Goal: Information Seeking & Learning: Understand process/instructions

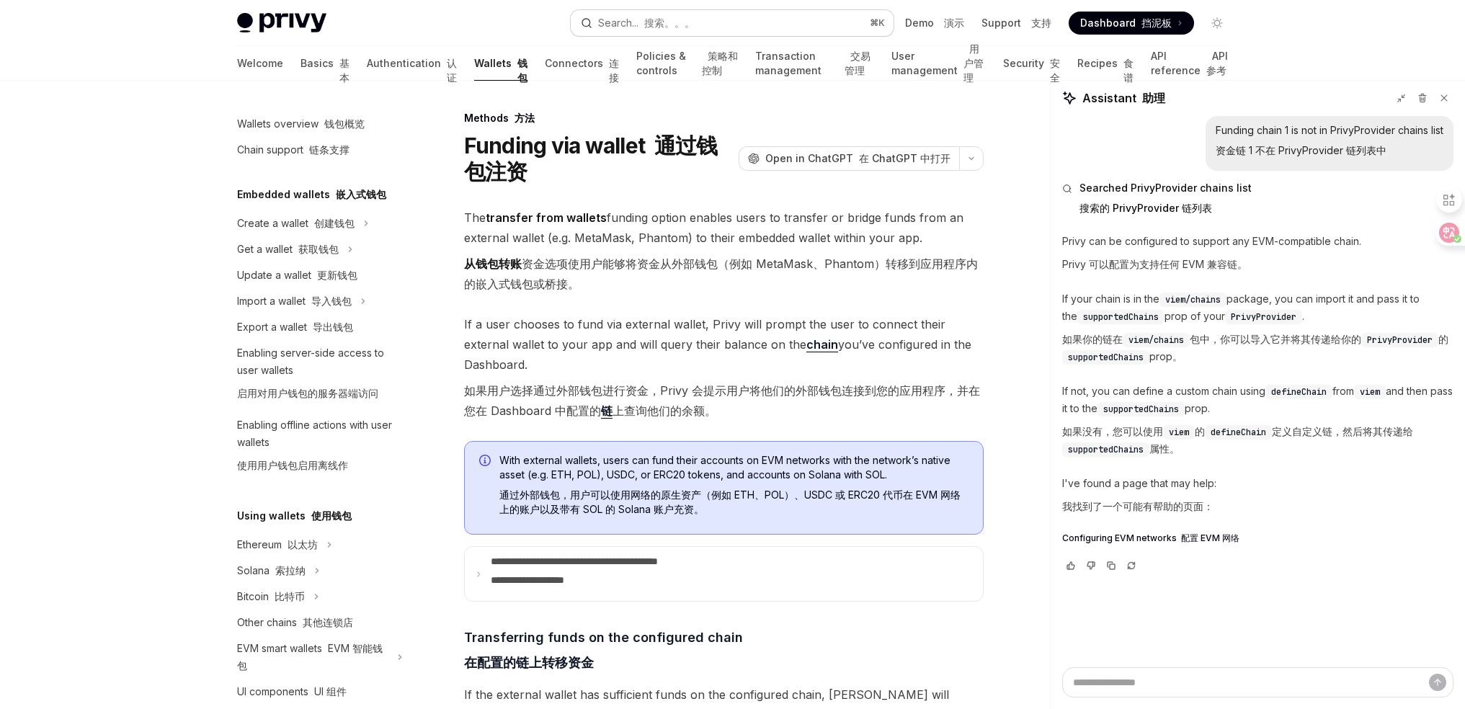
click at [696, 17] on button "Search... 搜索。。。 ⌘ K" at bounding box center [732, 23] width 323 height 26
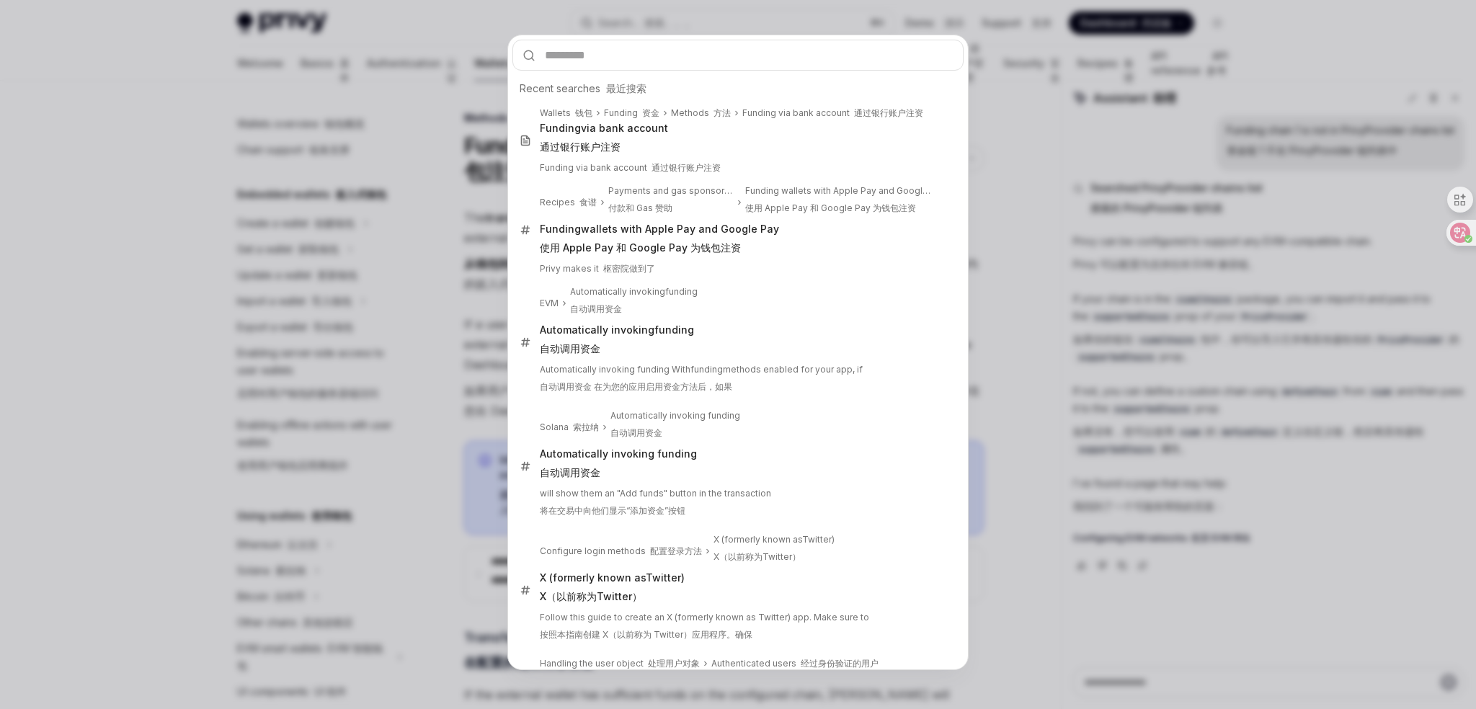
type input "*"
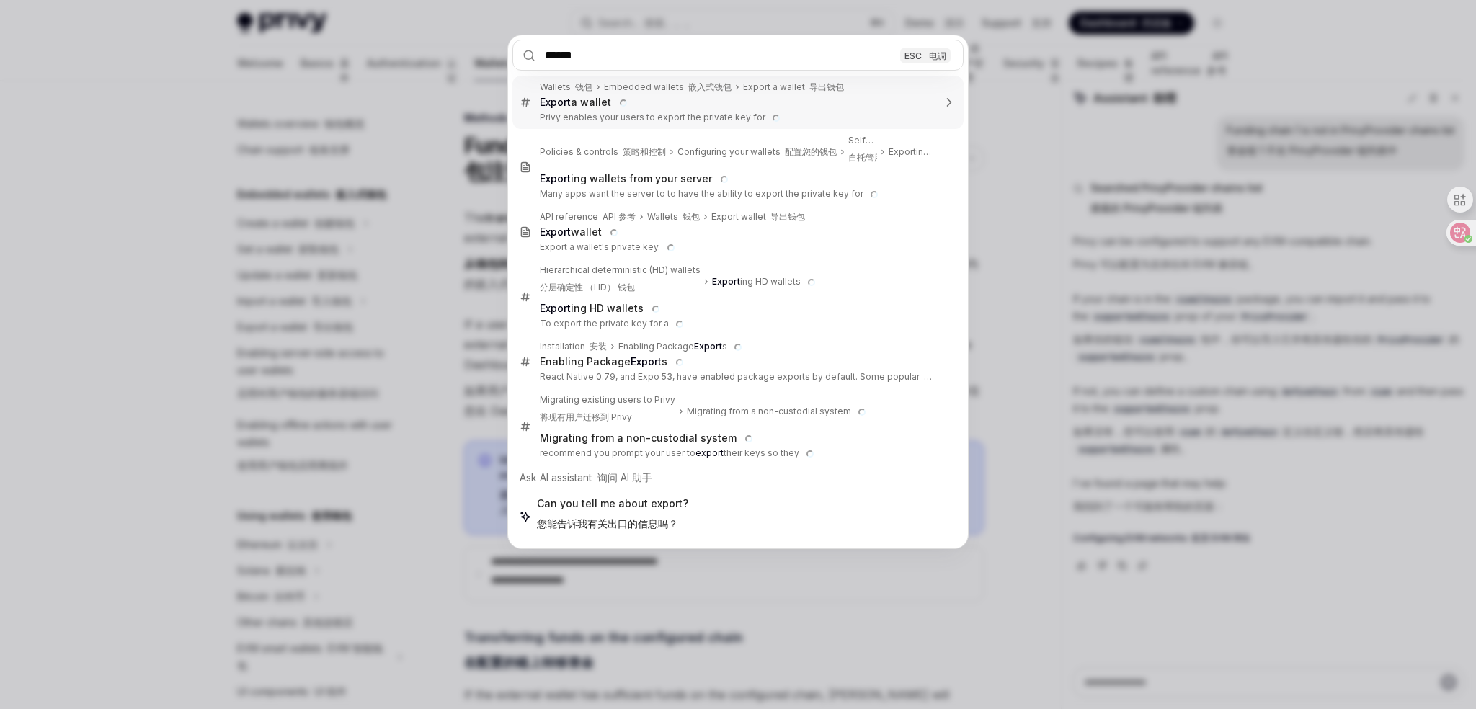
type input "******"
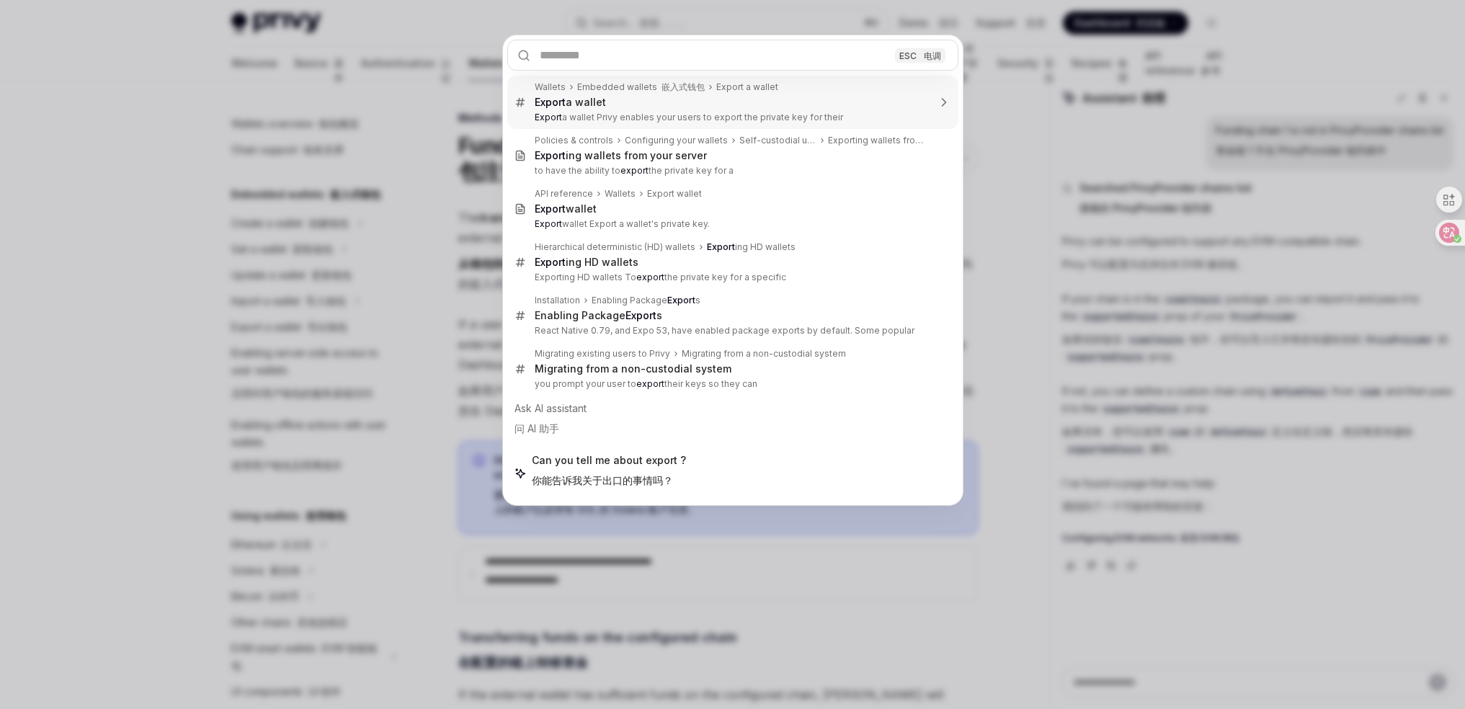
type textarea "*"
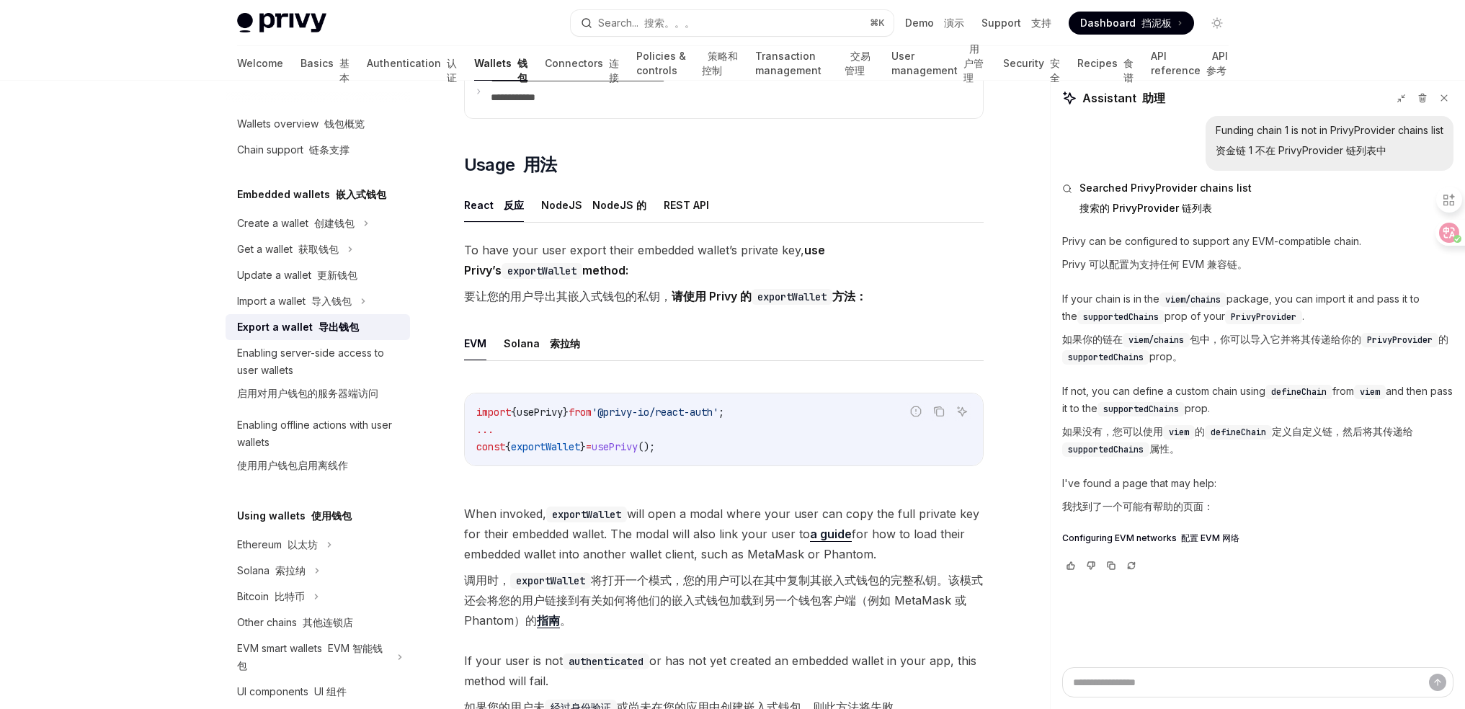
scroll to position [452, 0]
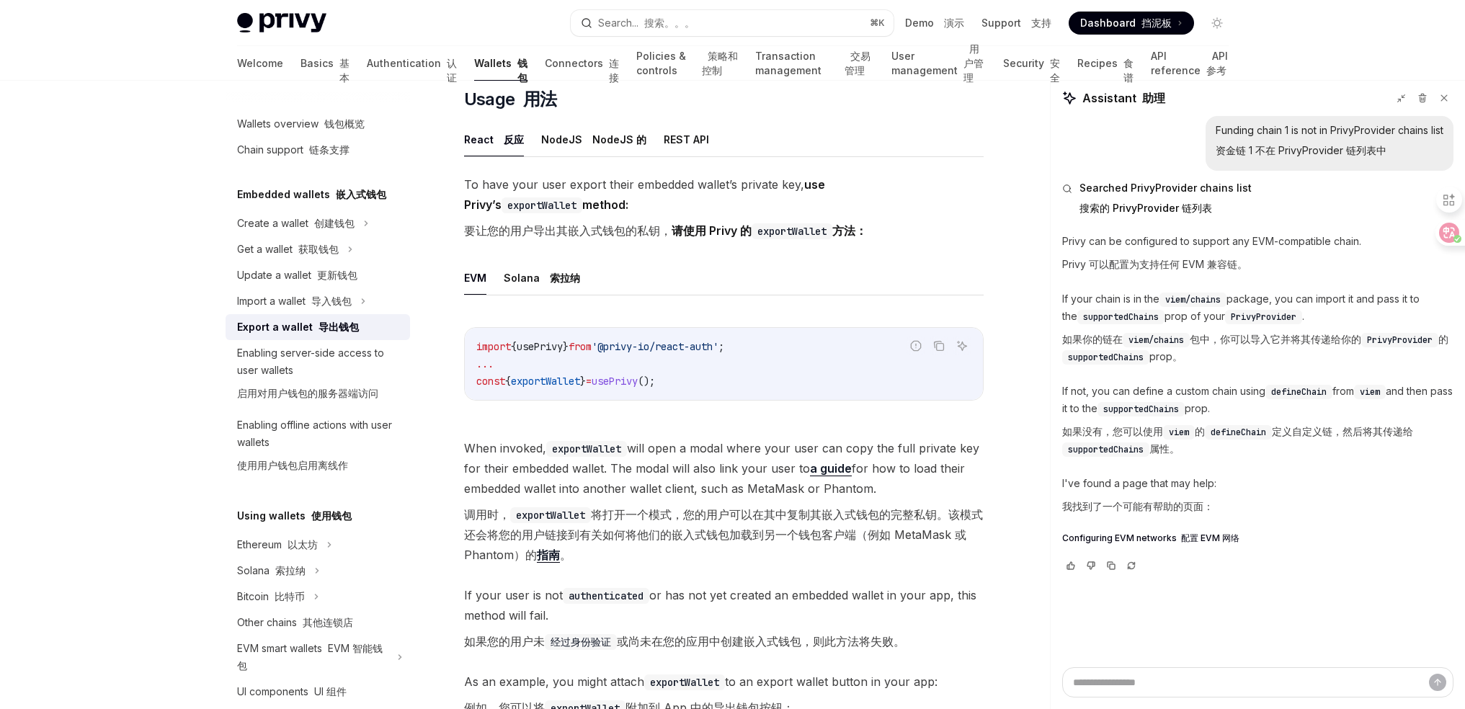
click at [638, 385] on span "usePrivy" at bounding box center [615, 381] width 46 height 13
click at [550, 376] on span "exportWallet" at bounding box center [545, 381] width 69 height 13
copy span "exportWallet"
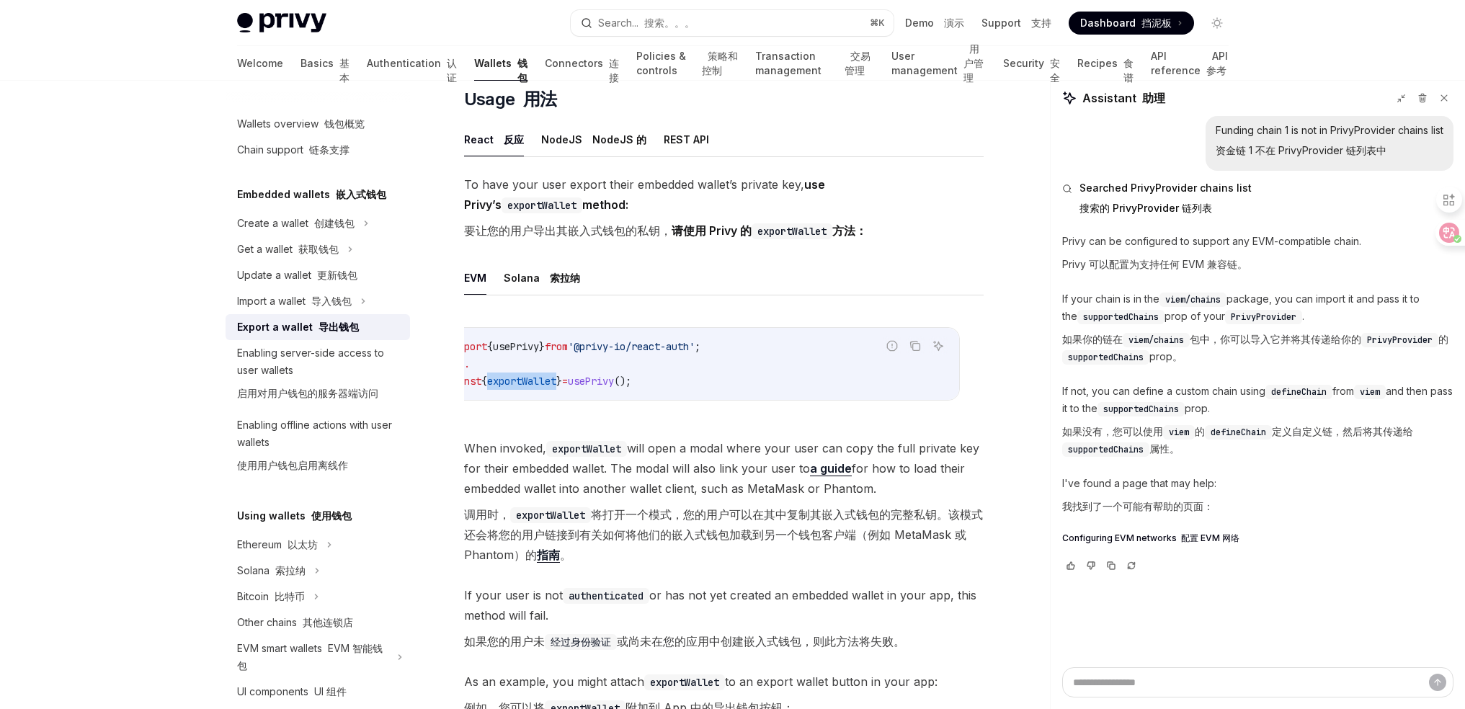
scroll to position [0, 0]
